Goal: Navigation & Orientation: Find specific page/section

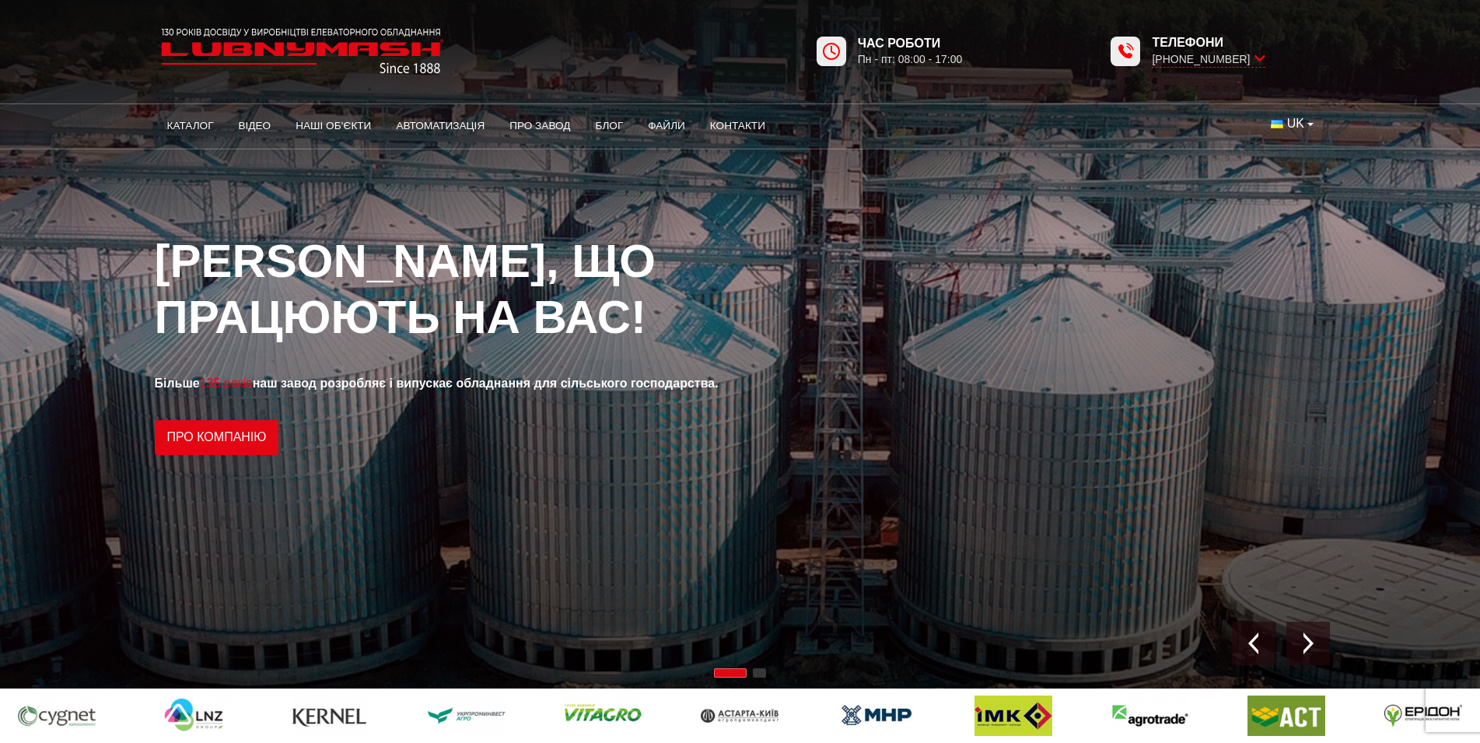
click at [1300, 124] on span "UK" at bounding box center [1295, 123] width 17 height 17
click at [1149, 221] on div "1 / 2" at bounding box center [740, 344] width 1480 height 688
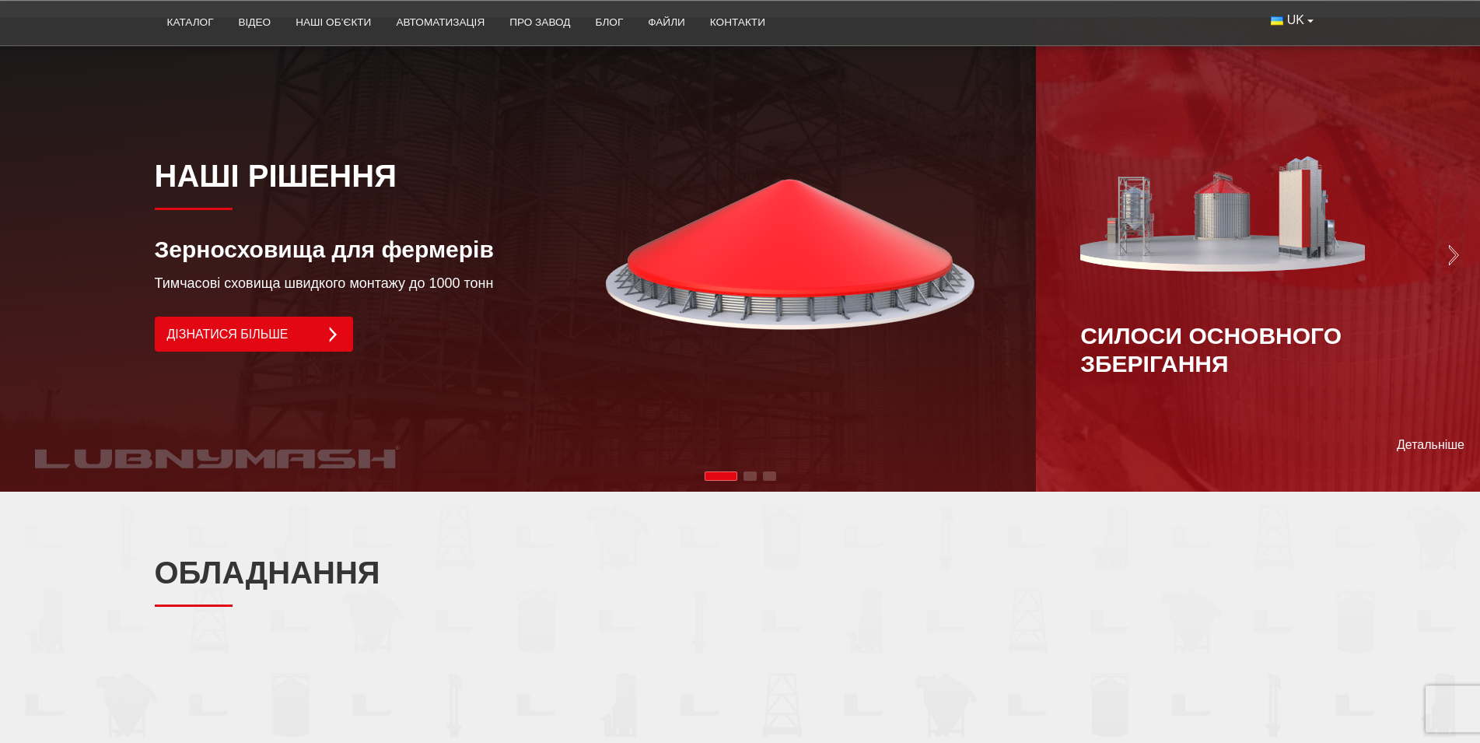
scroll to position [1269, 0]
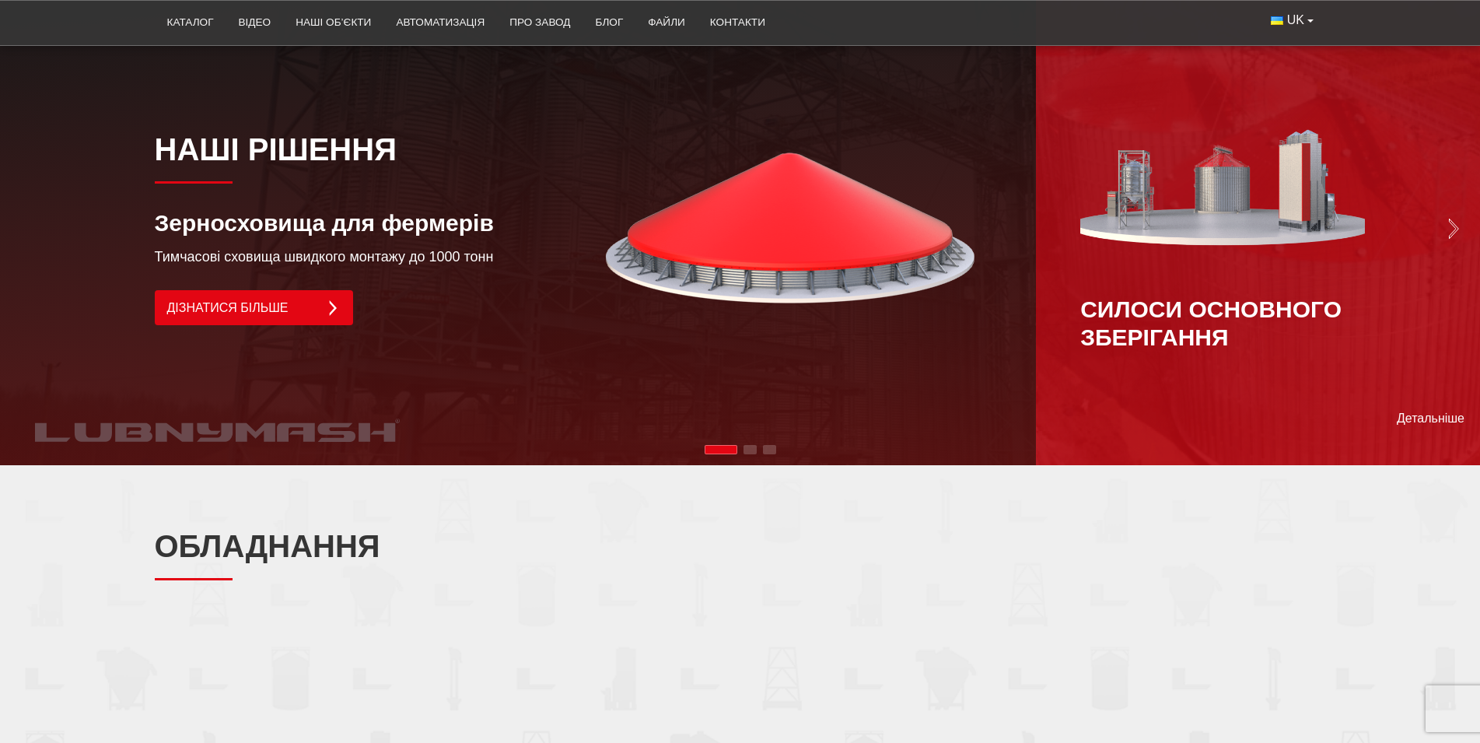
click at [1449, 218] on img "Next slide" at bounding box center [1454, 229] width 22 height 22
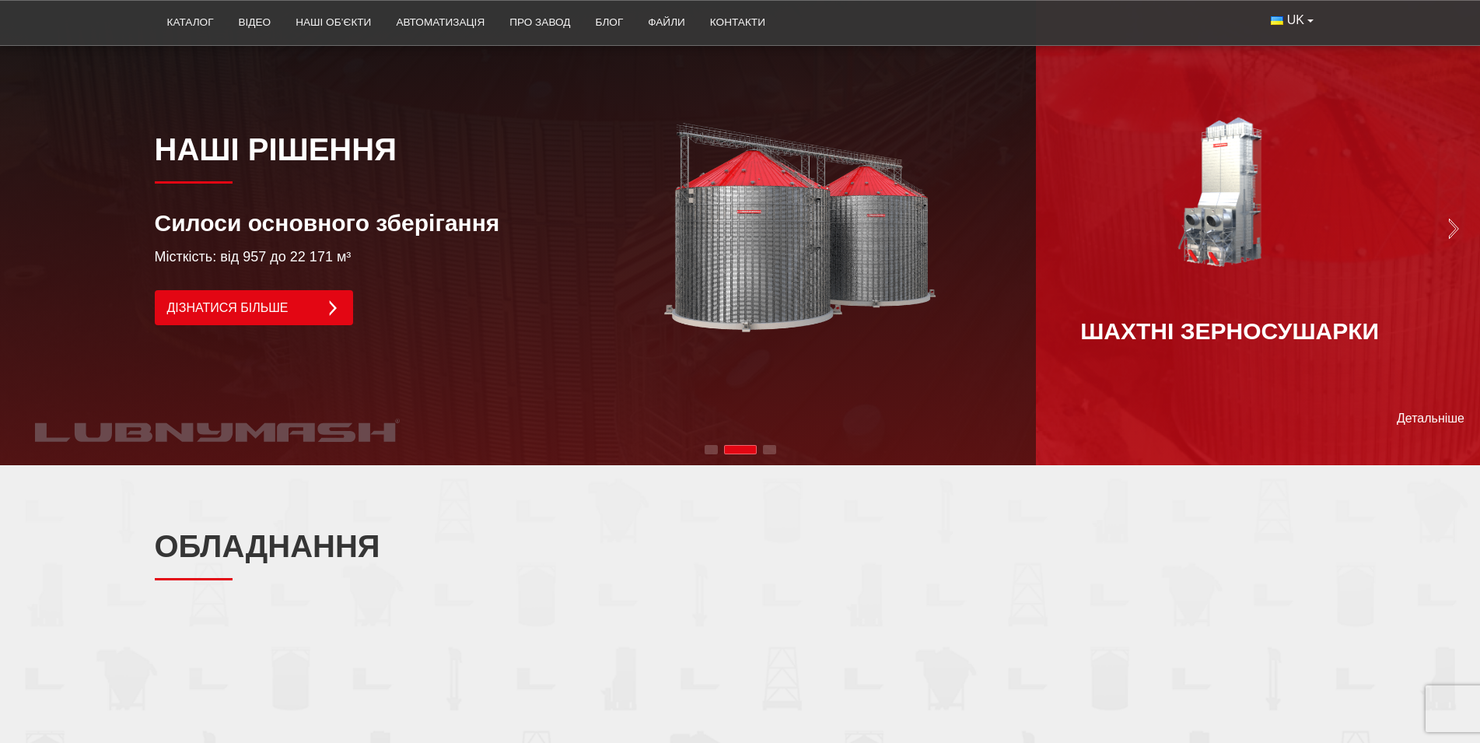
click at [1449, 218] on img "Next slide" at bounding box center [1454, 229] width 22 height 22
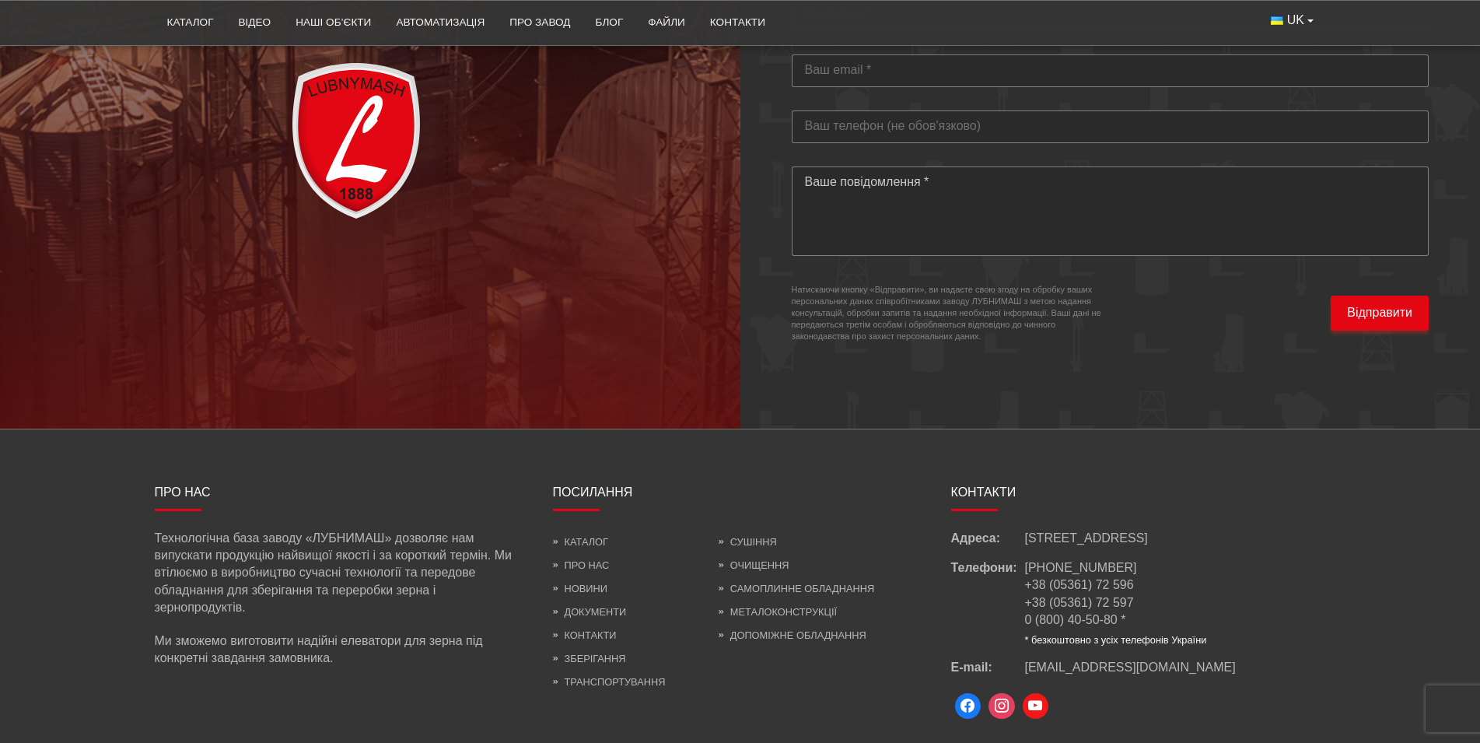
scroll to position [4522, 0]
click at [963, 691] on span at bounding box center [968, 704] width 26 height 26
click at [257, 21] on link "Відео" at bounding box center [255, 22] width 58 height 34
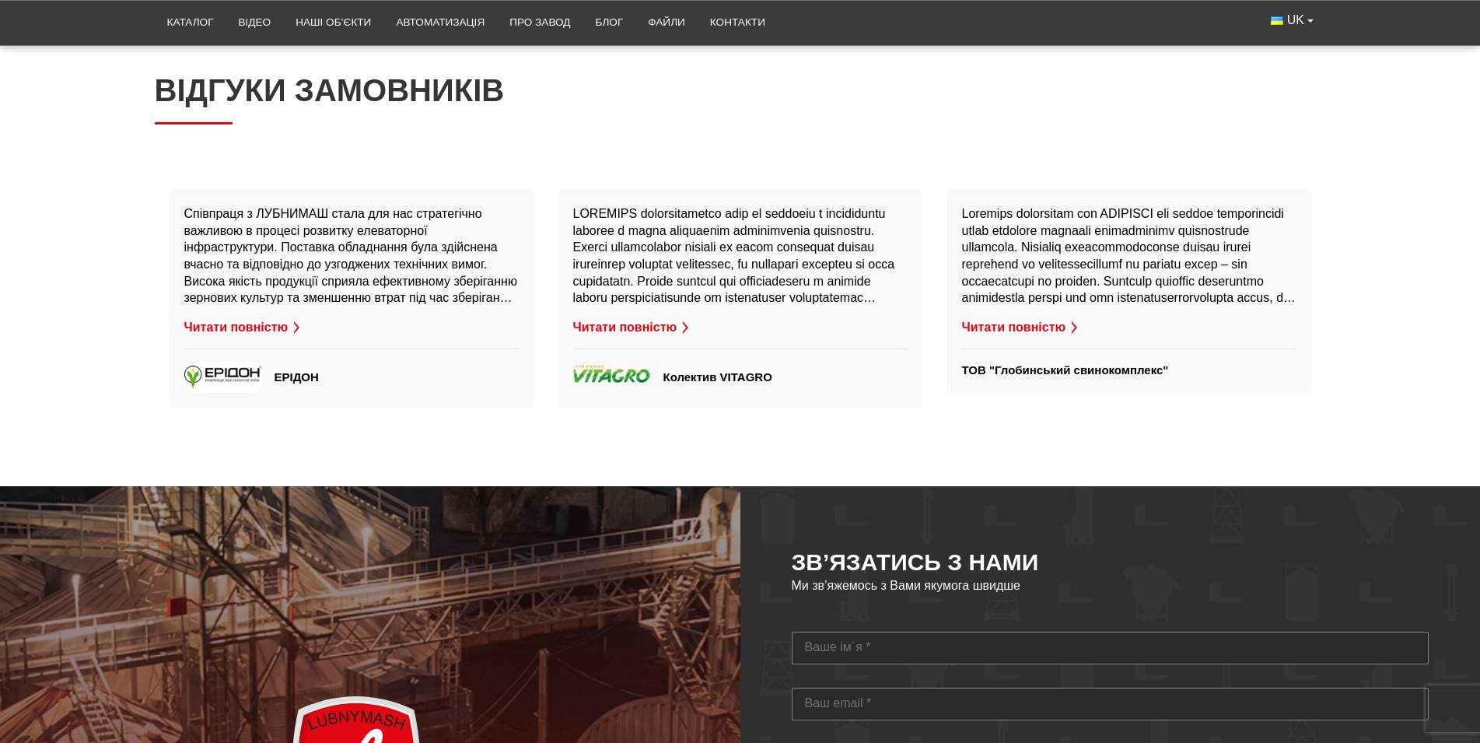
scroll to position [3670, 0]
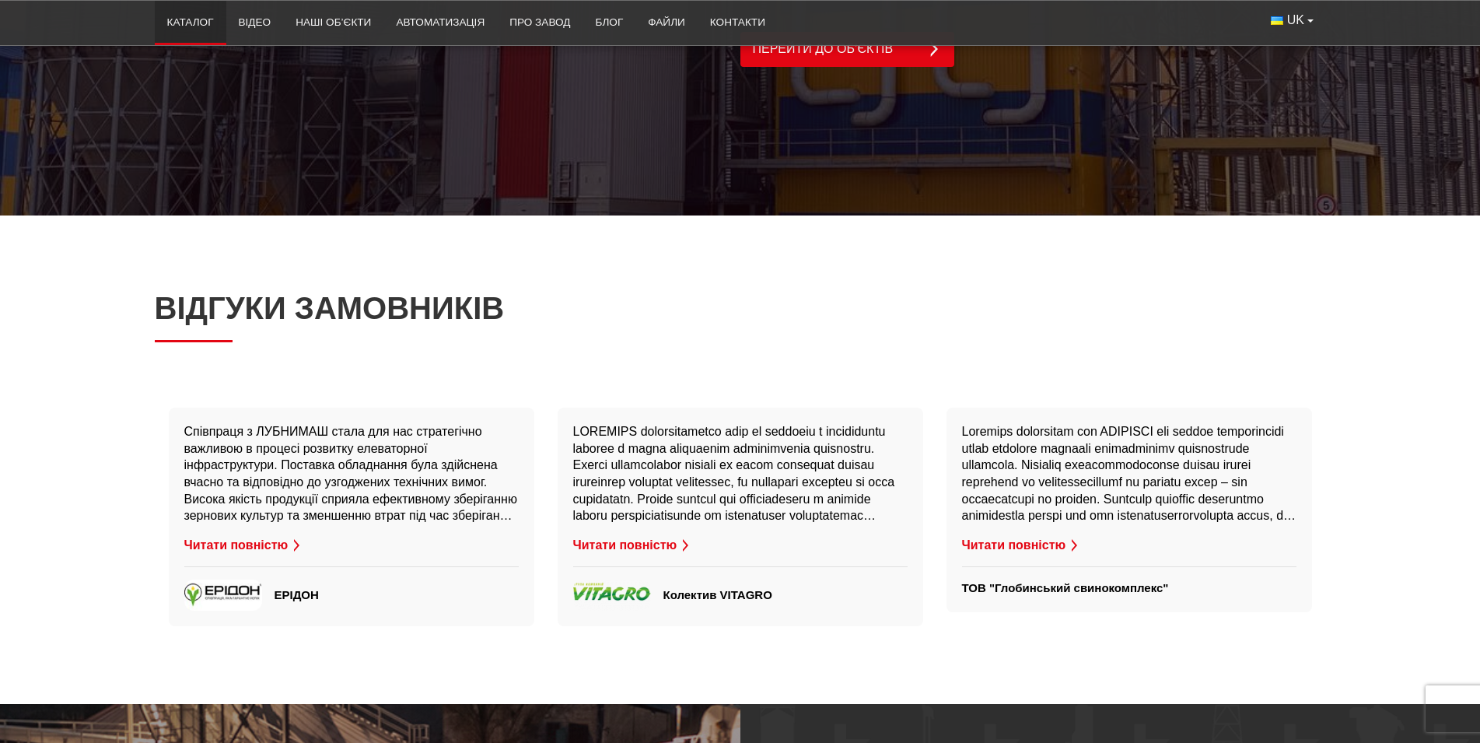
click at [201, 23] on link "Каталог" at bounding box center [191, 22] width 72 height 34
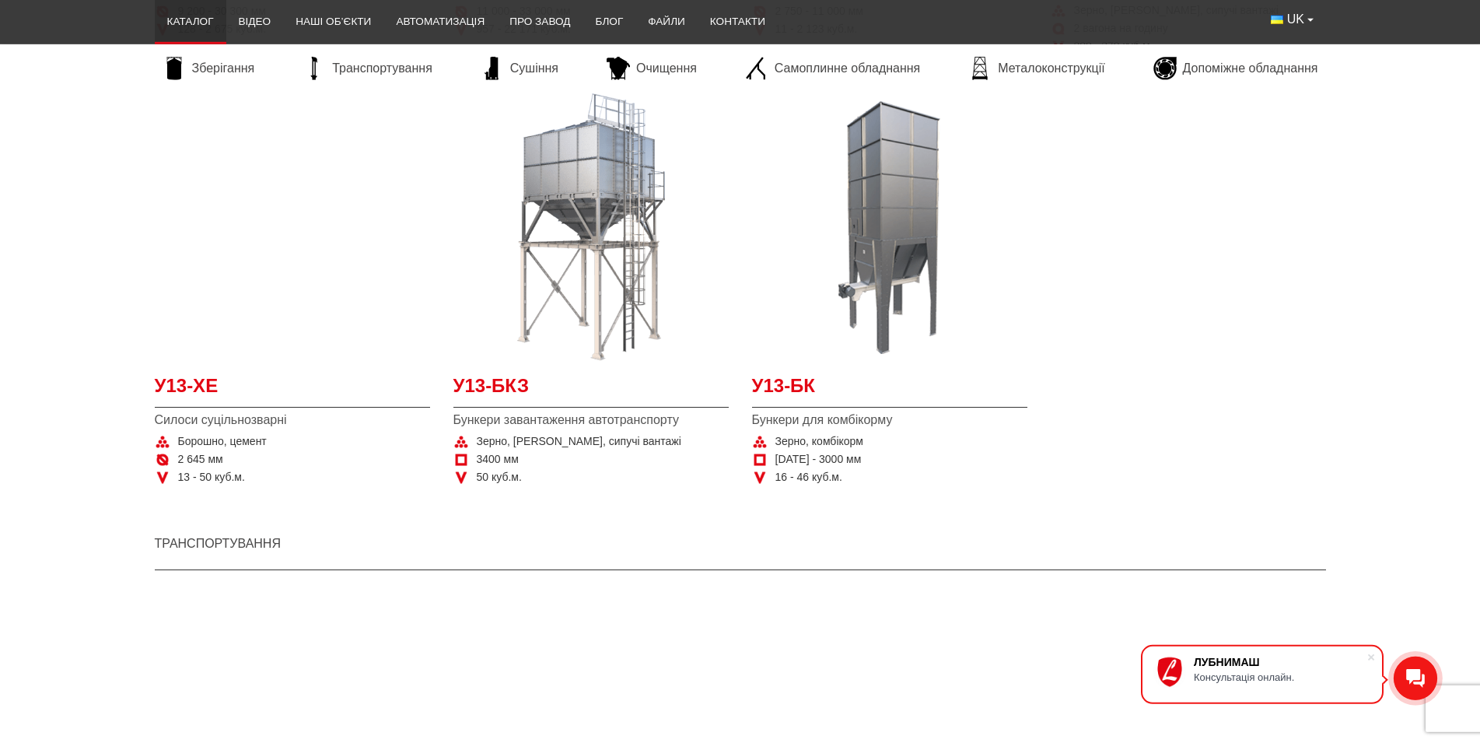
scroll to position [714, 0]
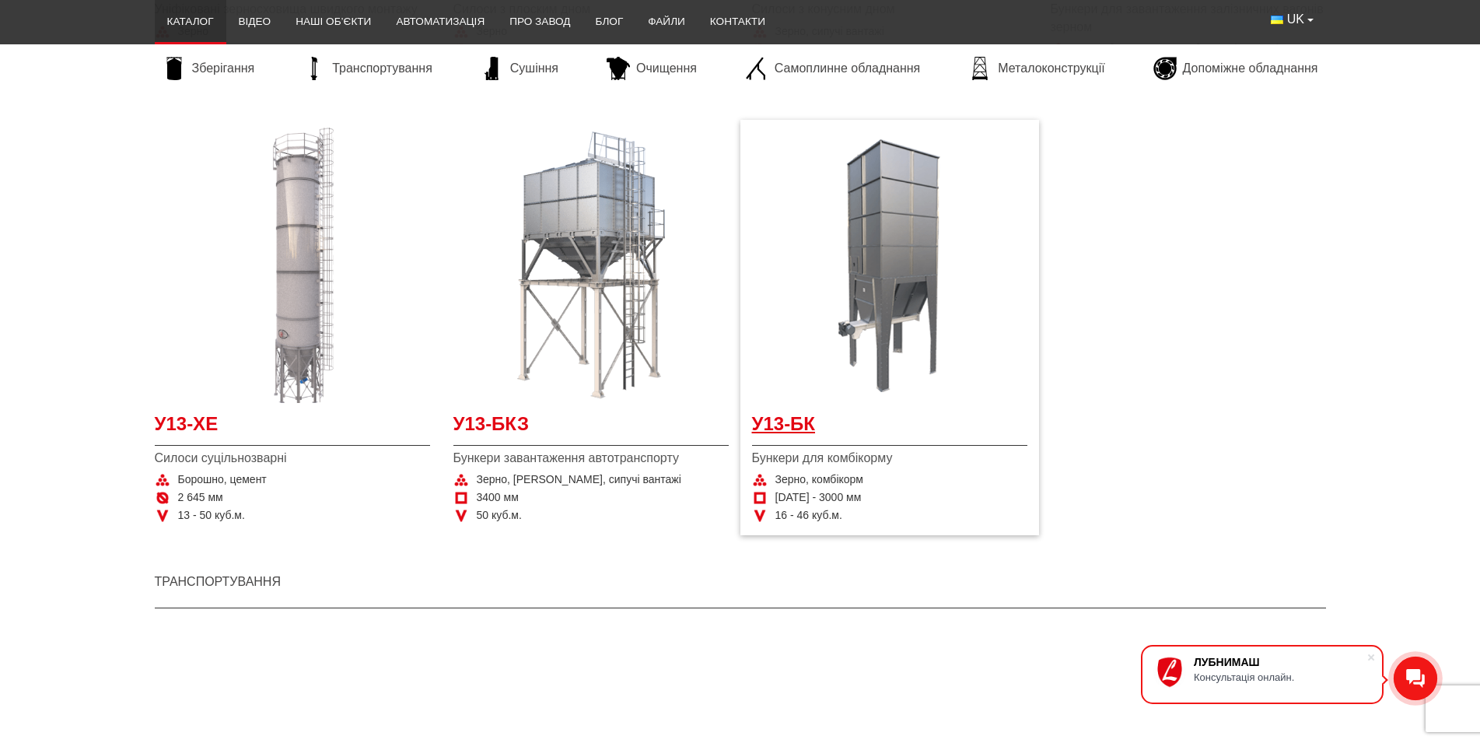
click at [793, 429] on span "У13-БК" at bounding box center [889, 428] width 275 height 35
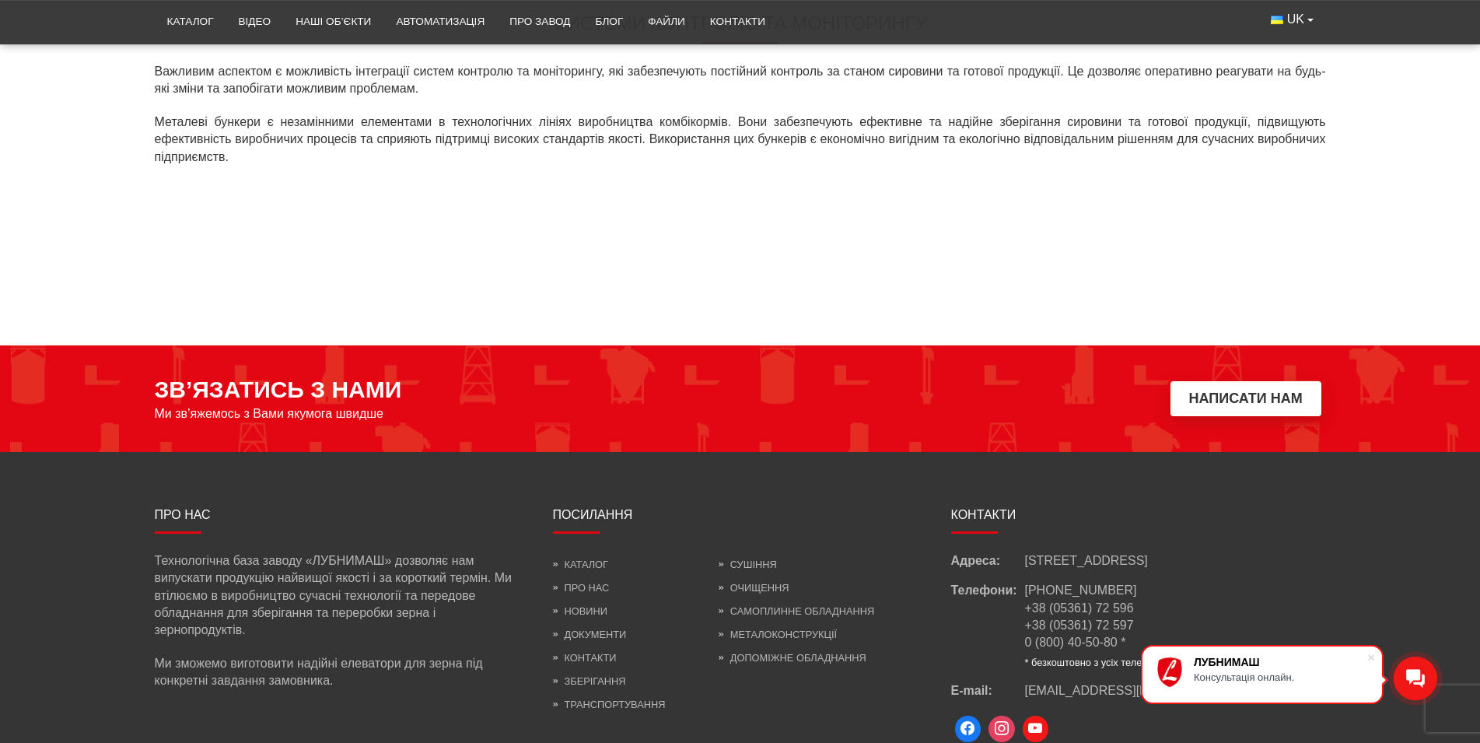
scroll to position [1507, 0]
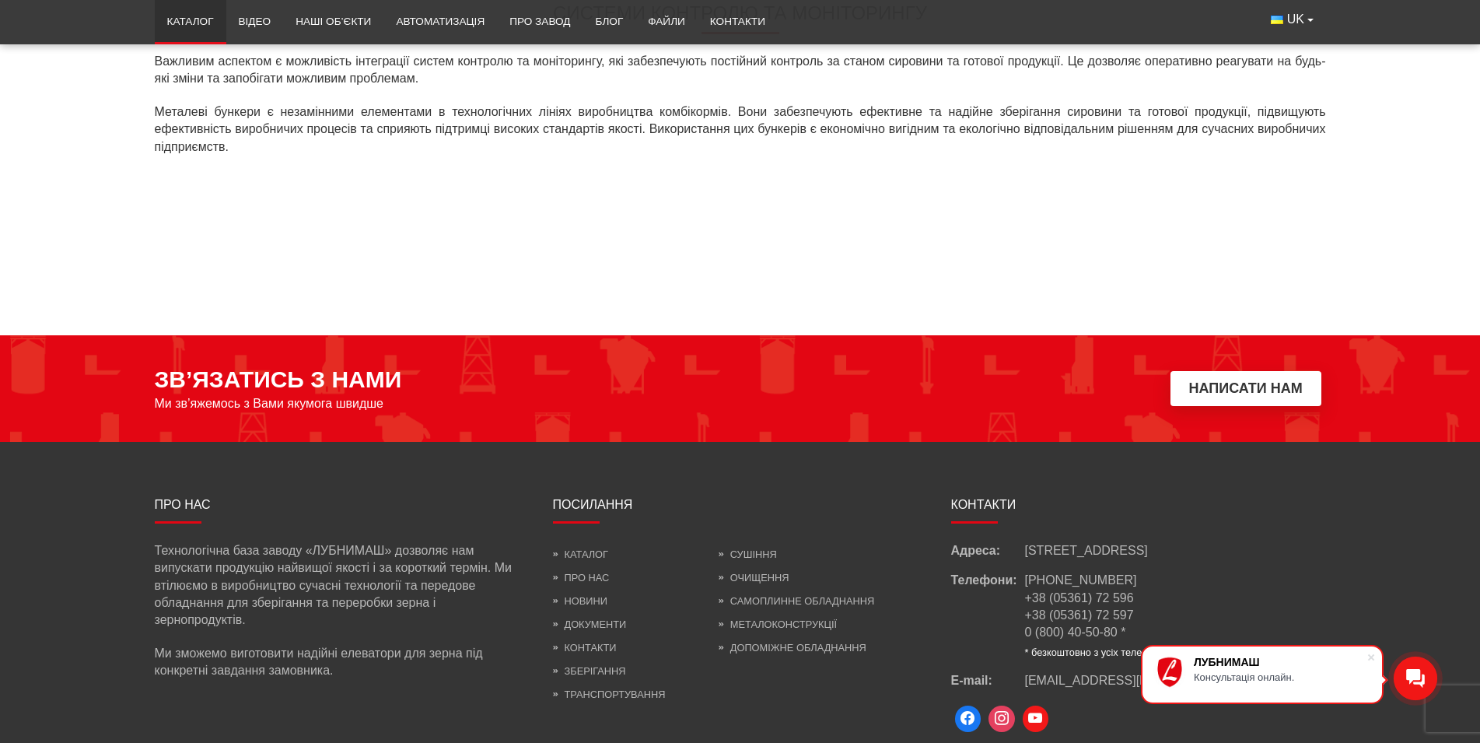
click at [191, 24] on link "Каталог" at bounding box center [191, 22] width 72 height 34
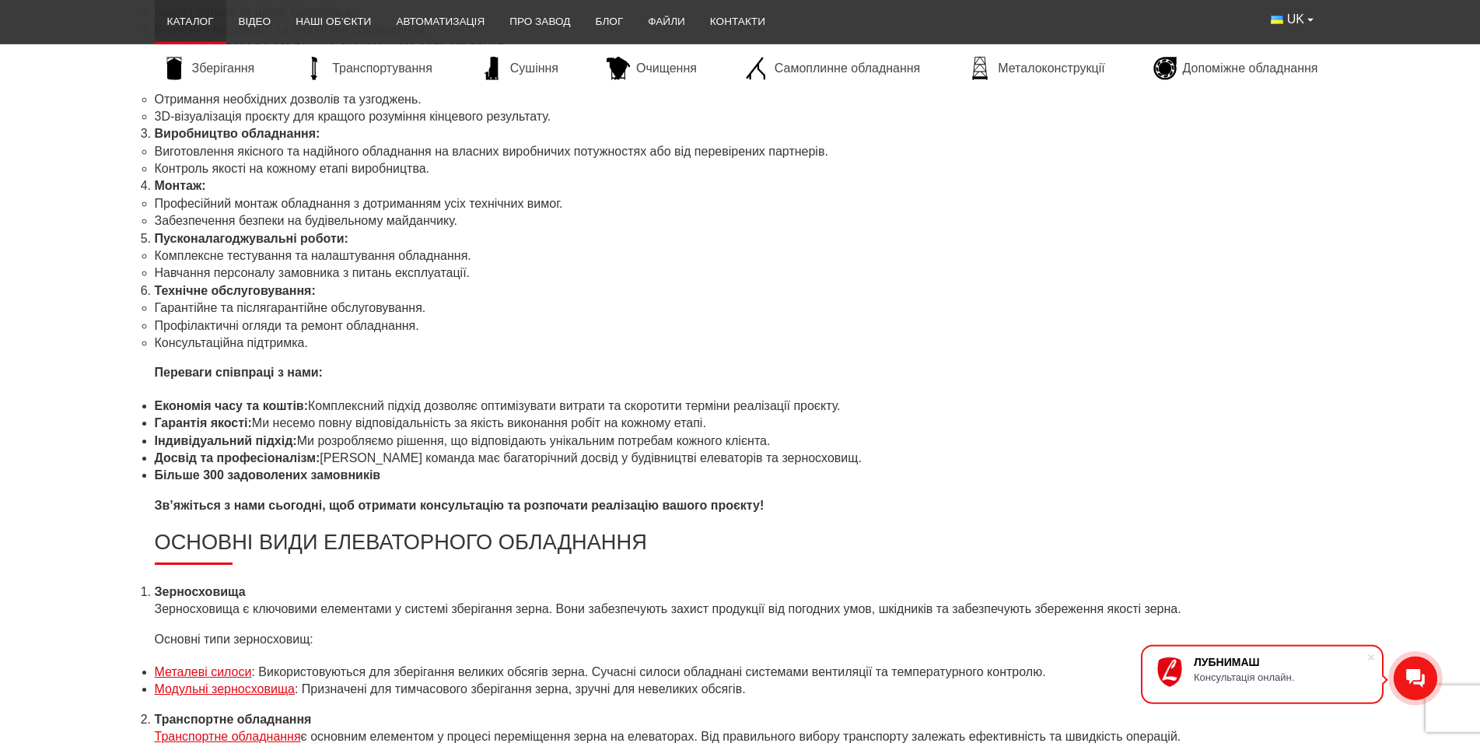
scroll to position [5712, 0]
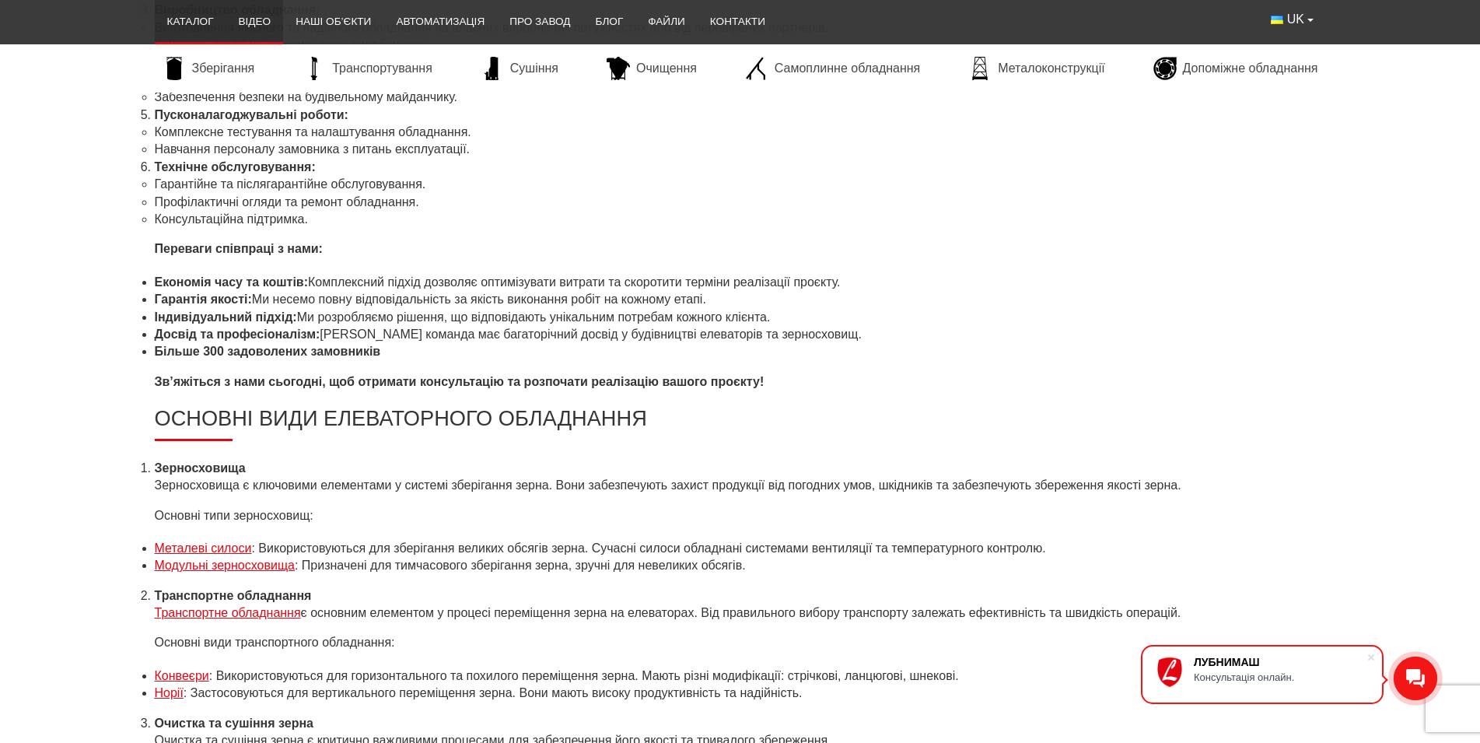
click at [257, 23] on link "Відео" at bounding box center [255, 22] width 58 height 34
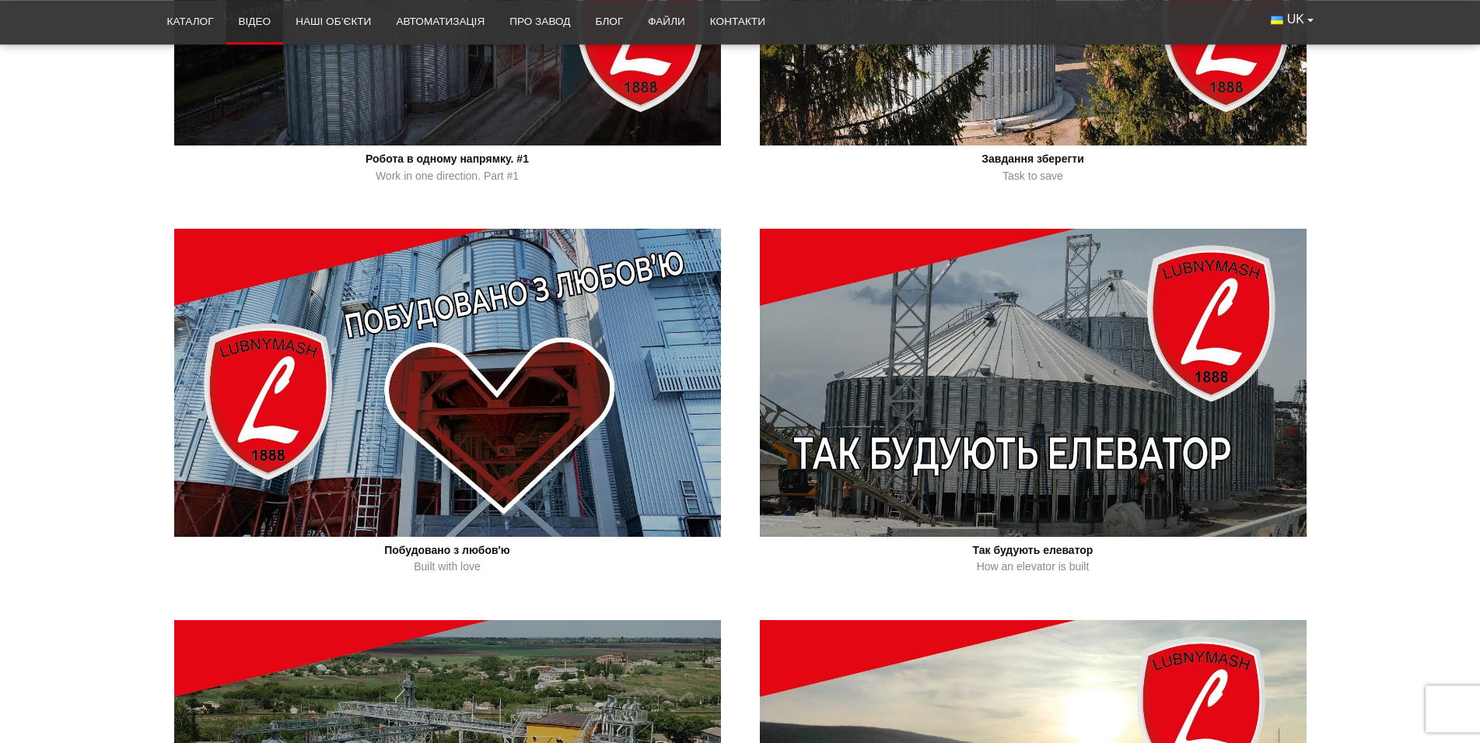
scroll to position [635, 0]
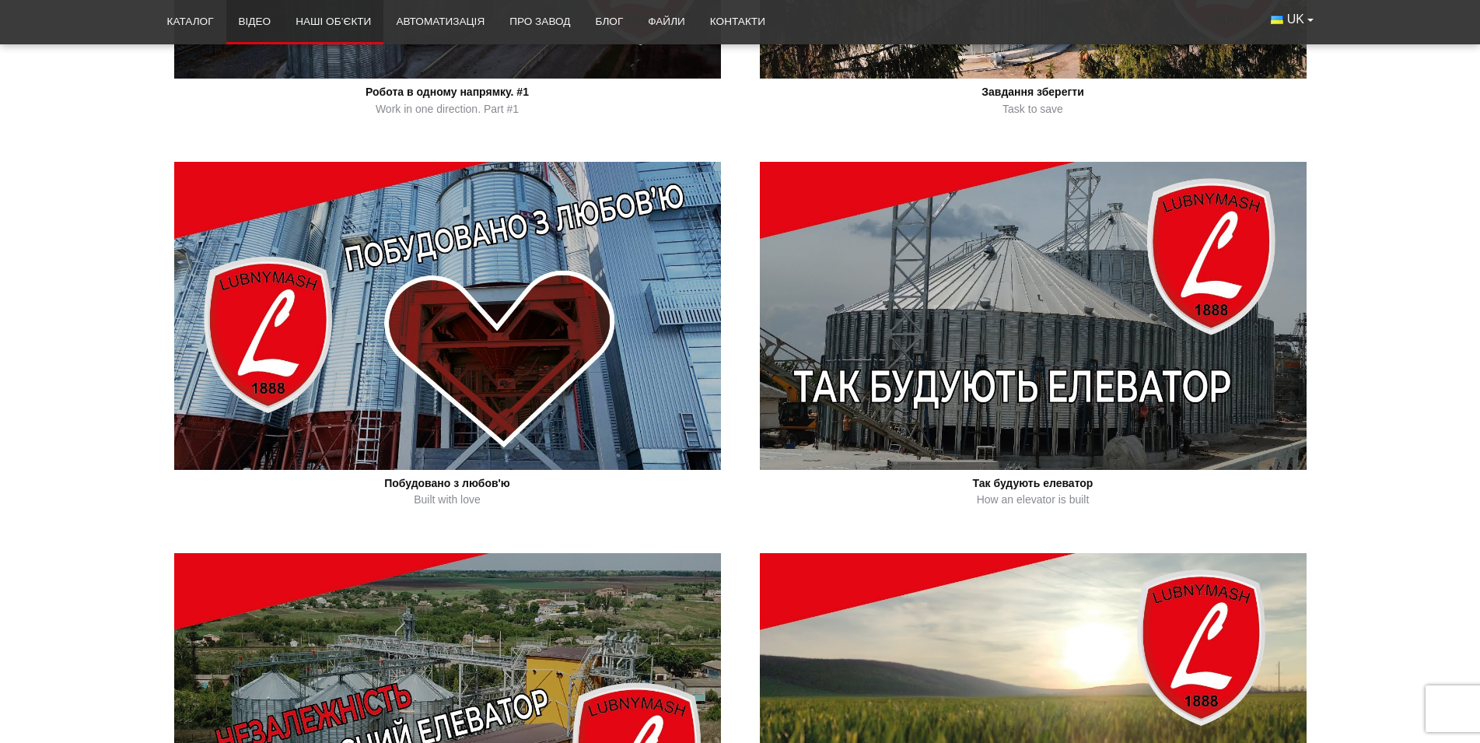
click at [327, 21] on link "Наші об’єкти" at bounding box center [333, 22] width 100 height 34
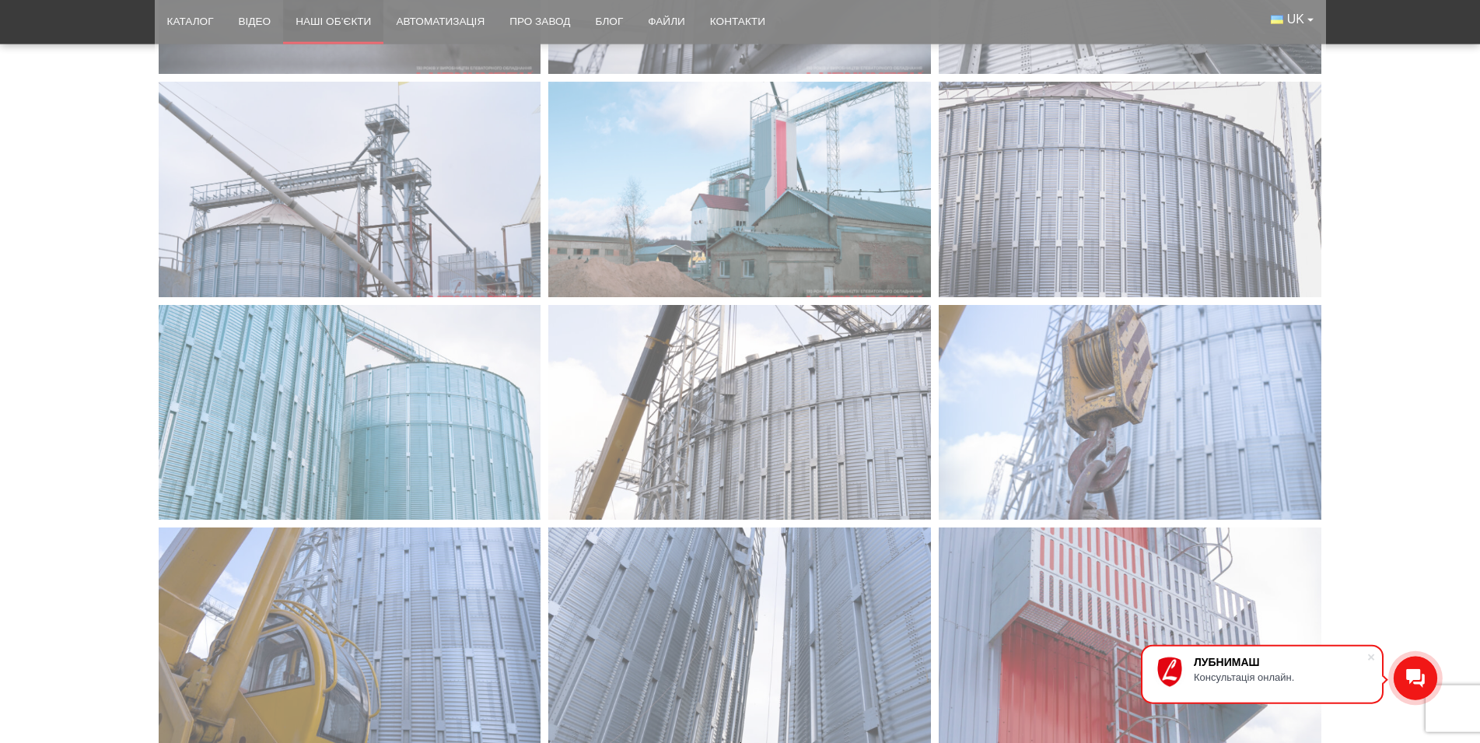
scroll to position [1111, 0]
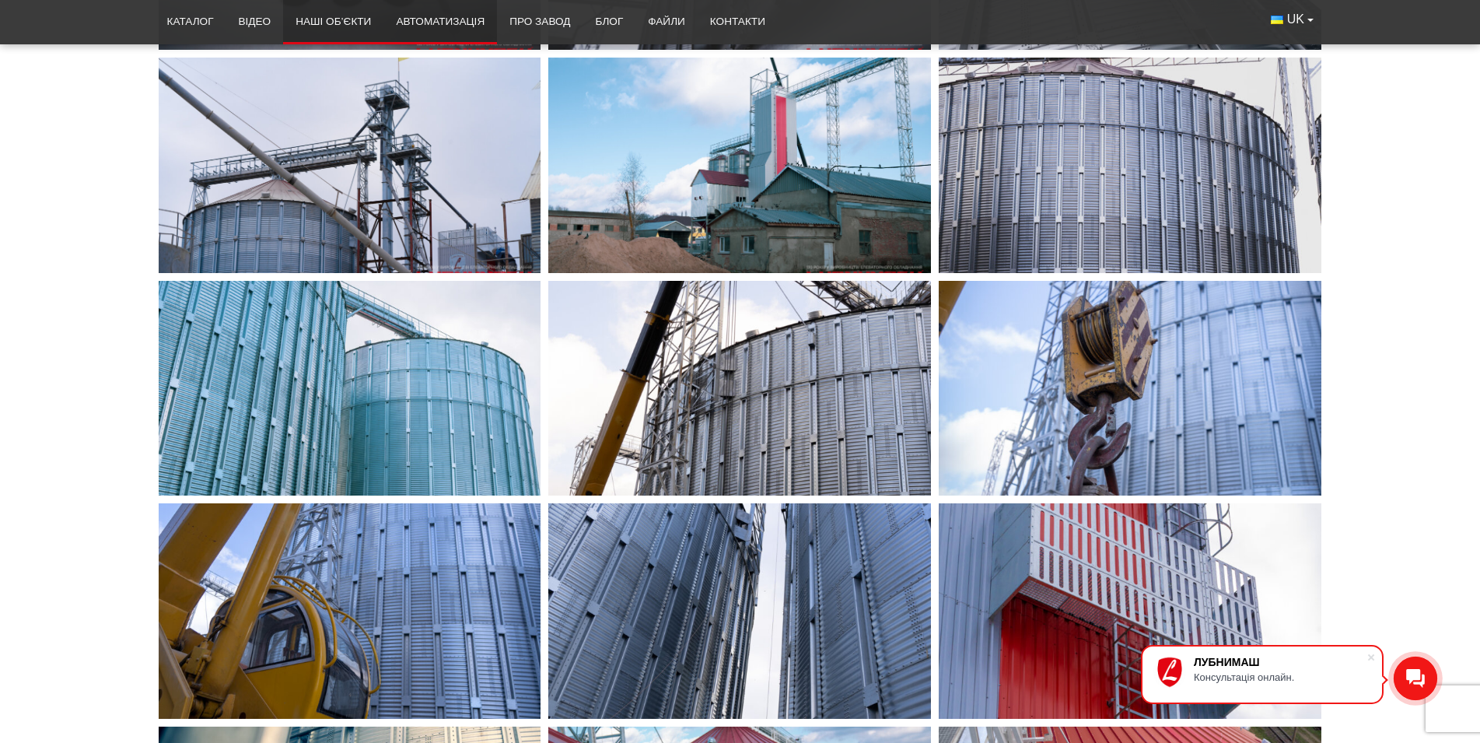
click at [429, 24] on link "Автоматизація" at bounding box center [440, 22] width 114 height 34
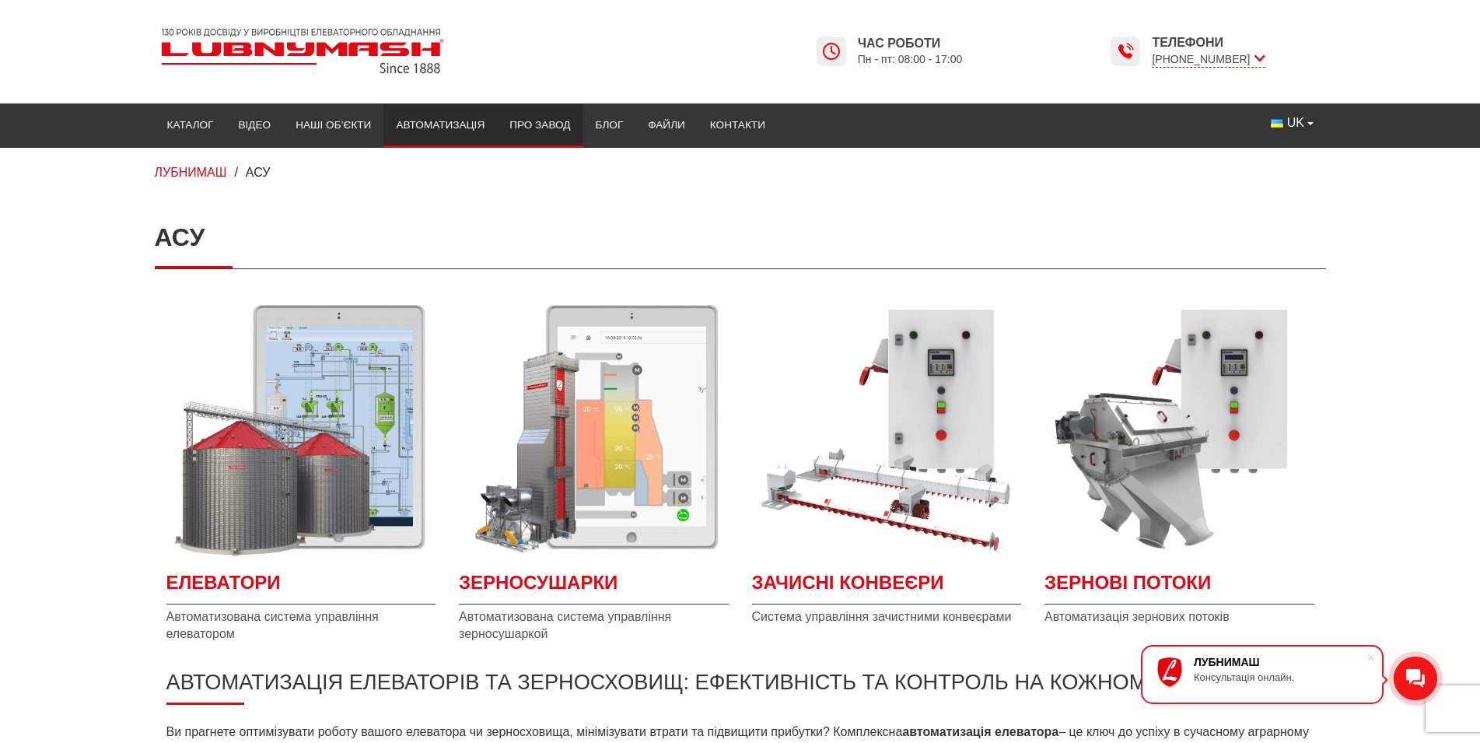
click at [541, 136] on link "Про завод" at bounding box center [540, 125] width 86 height 34
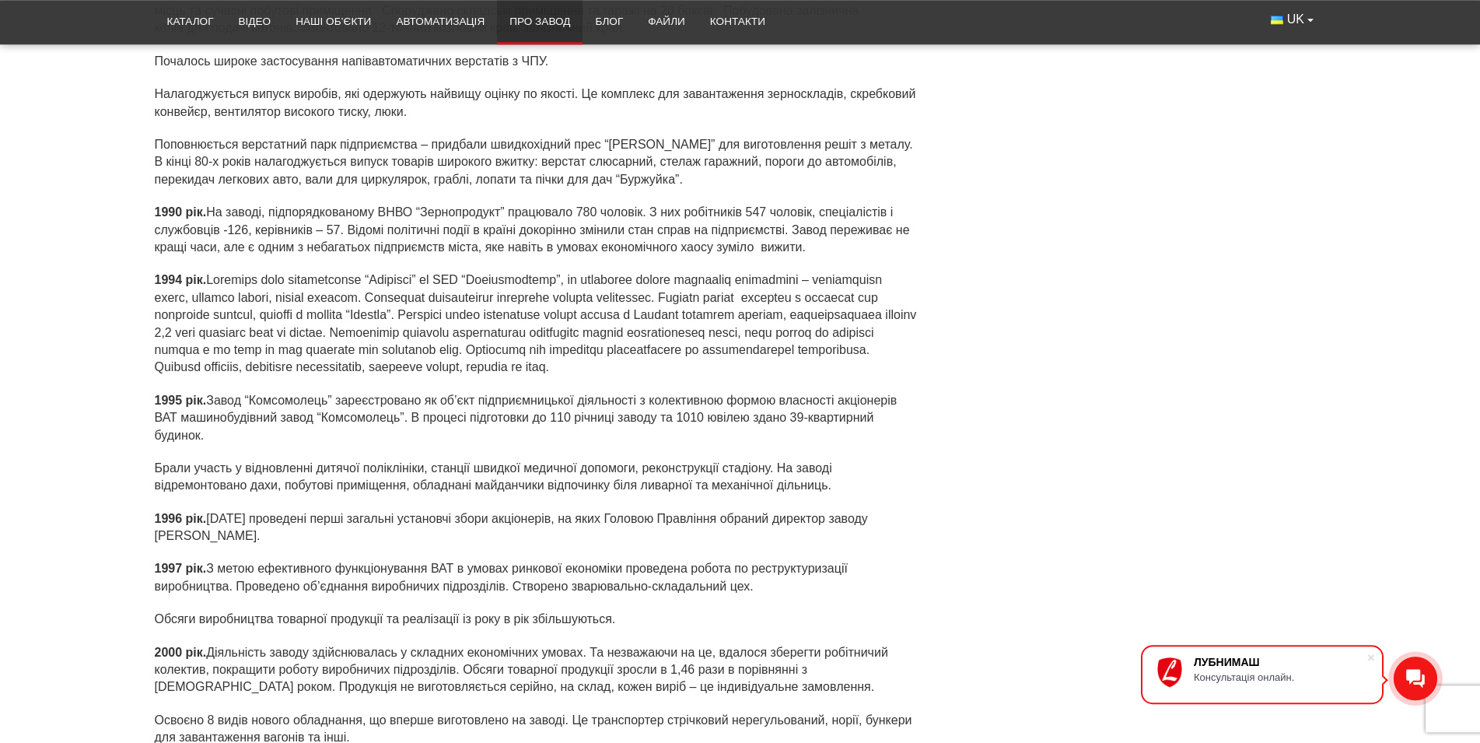
scroll to position [3729, 0]
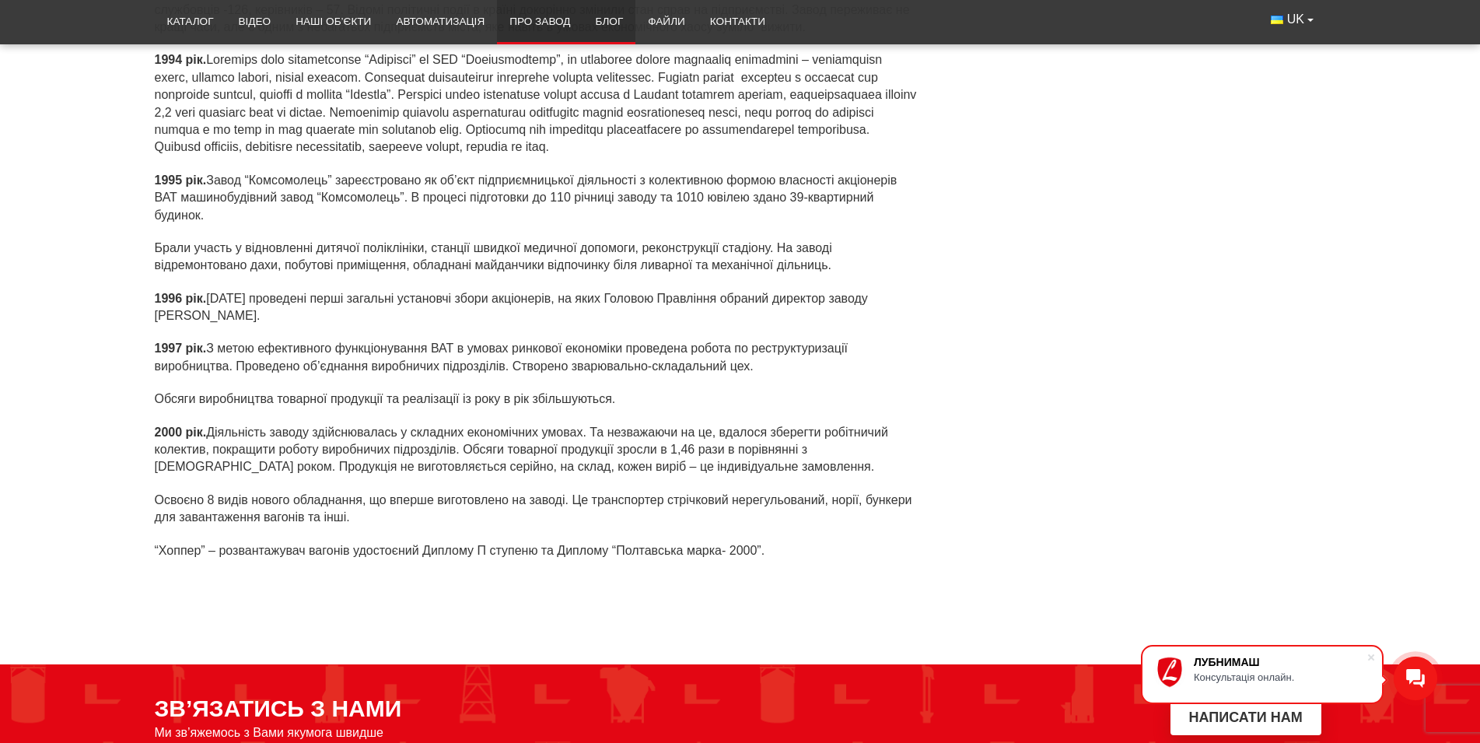
click at [612, 26] on link "Блог" at bounding box center [609, 22] width 53 height 34
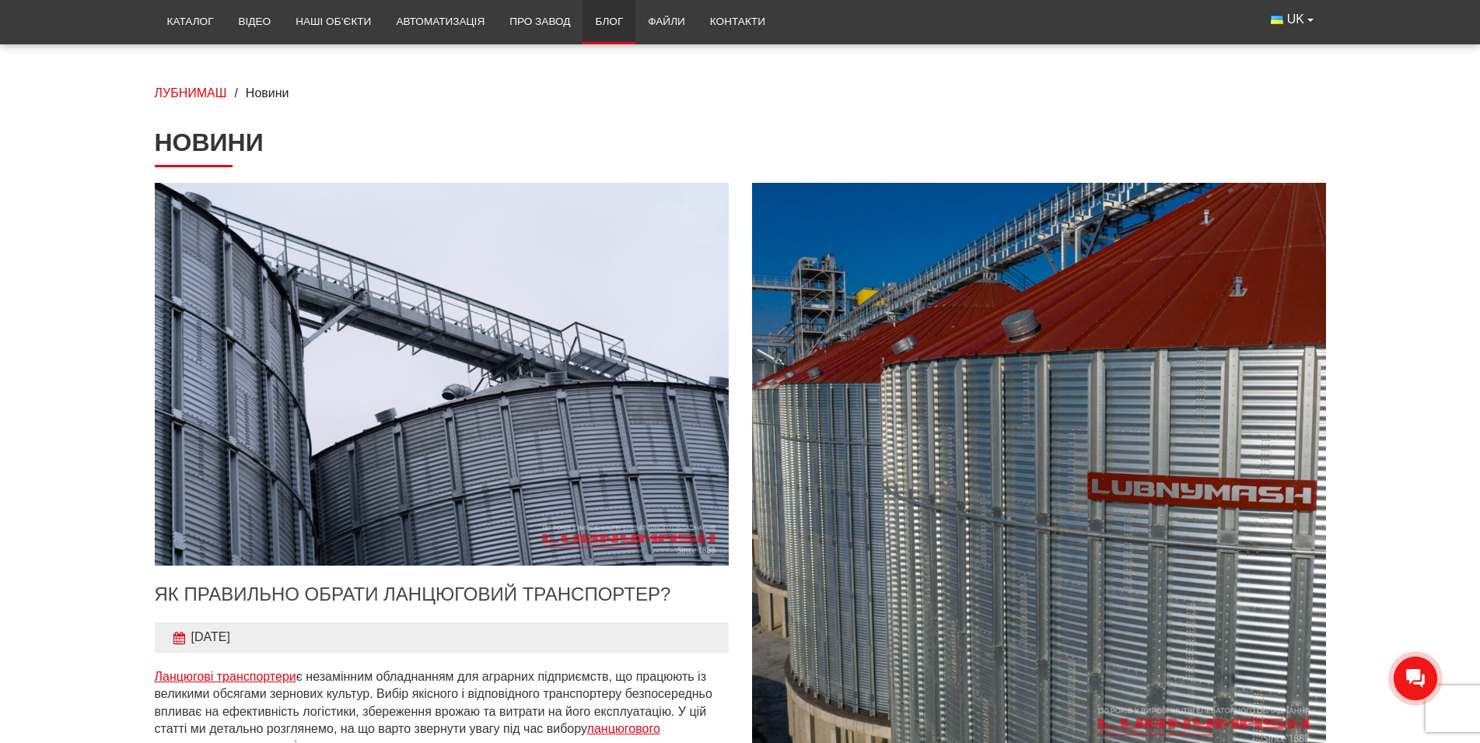
scroll to position [159, 0]
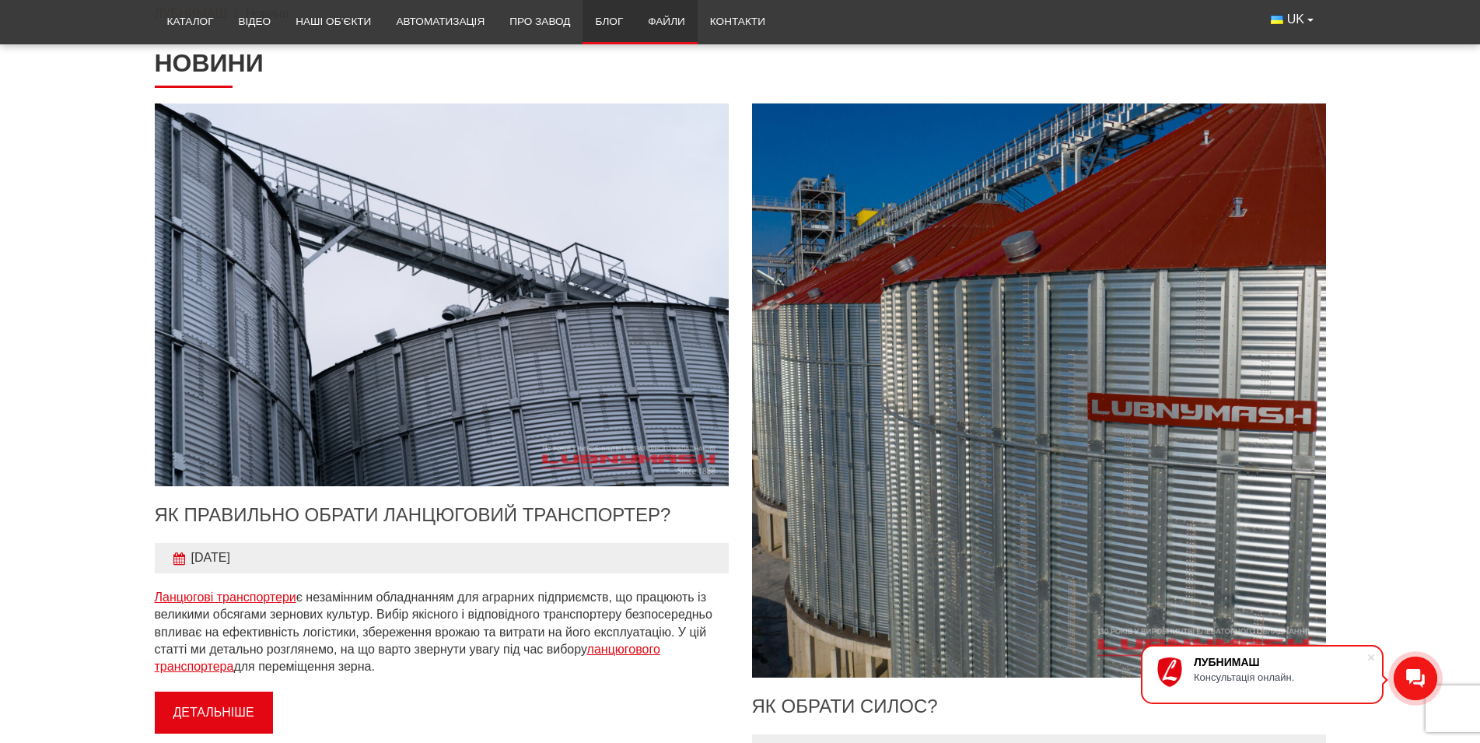
click at [675, 27] on link "Файли" at bounding box center [666, 22] width 62 height 34
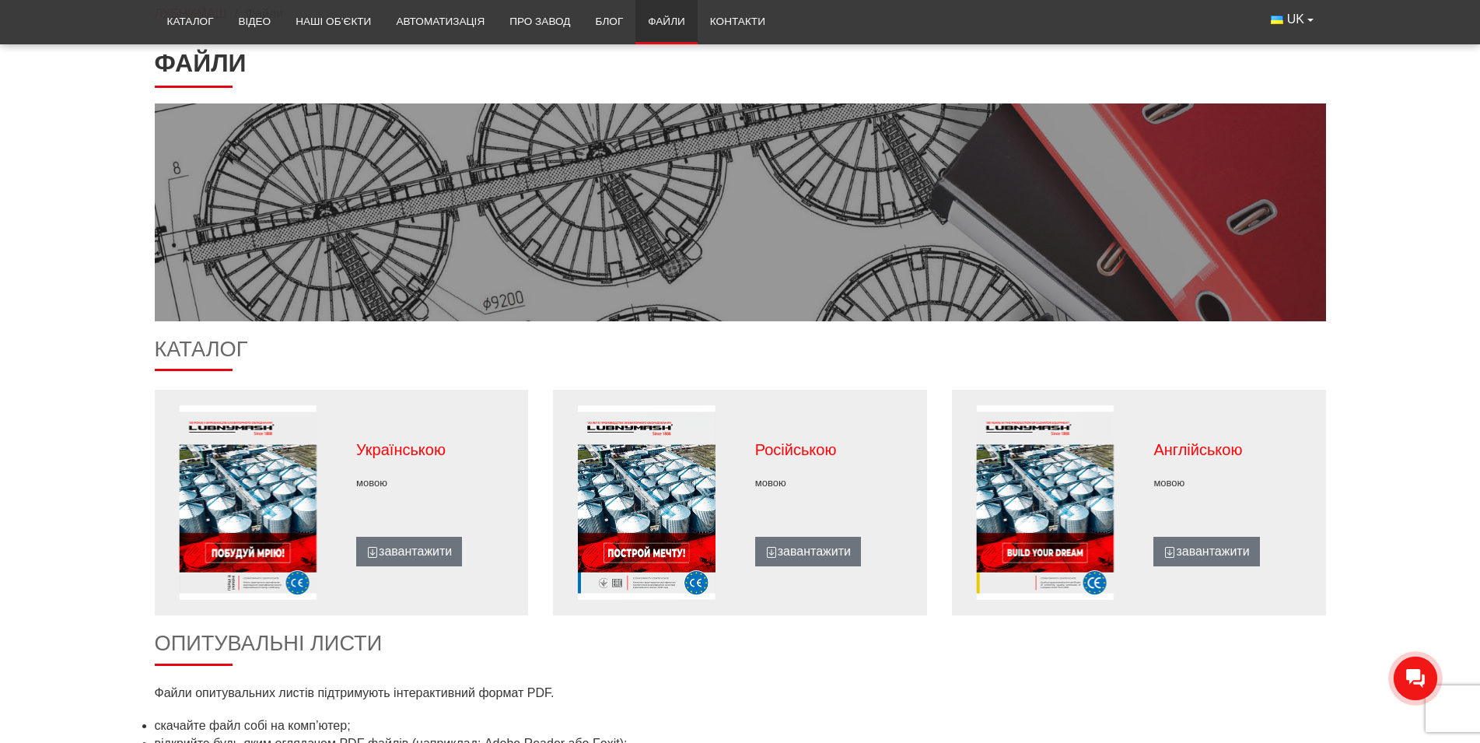
scroll to position [238, 0]
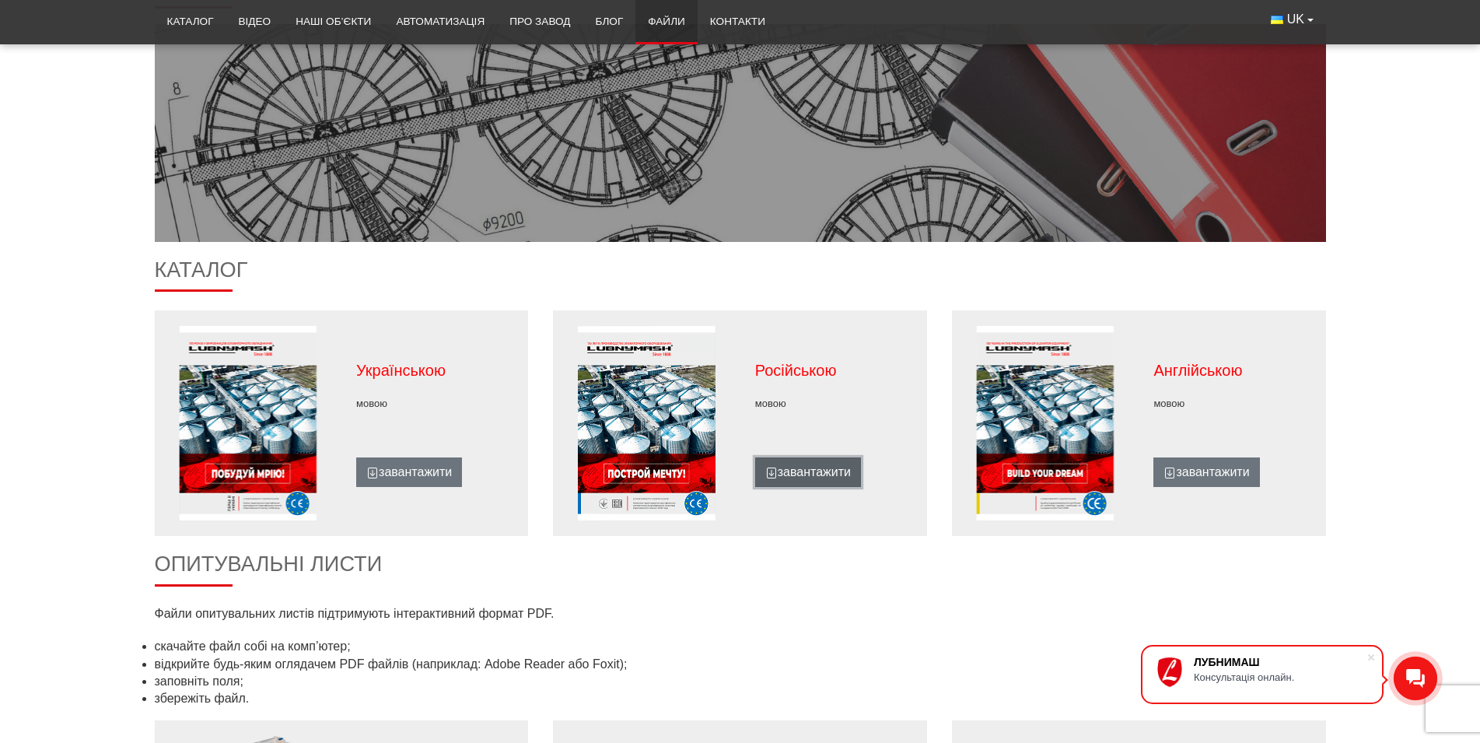
click at [791, 471] on link "завантажити" at bounding box center [808, 472] width 106 height 30
click at [748, 26] on link "Контакти" at bounding box center [738, 22] width 80 height 34
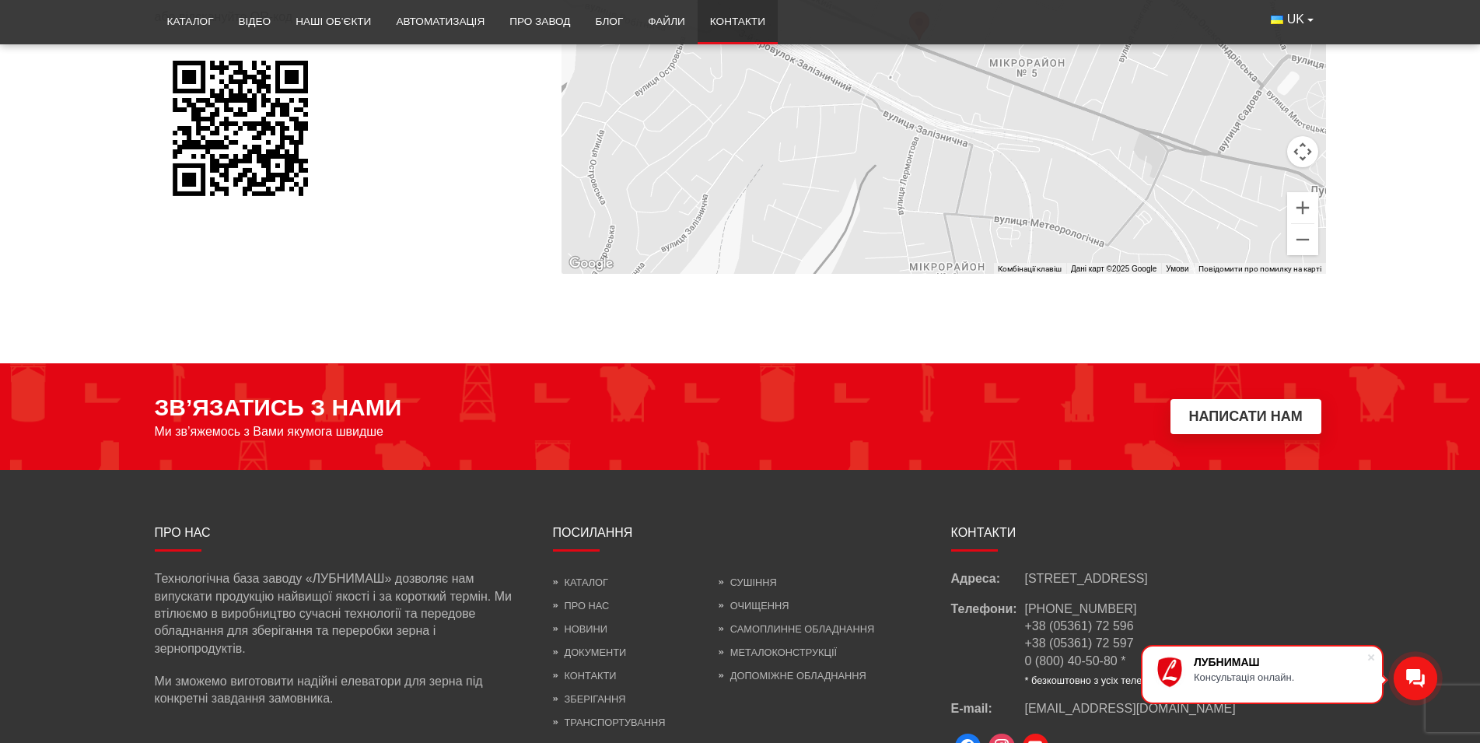
scroll to position [1269, 0]
